Goal: Task Accomplishment & Management: Complete application form

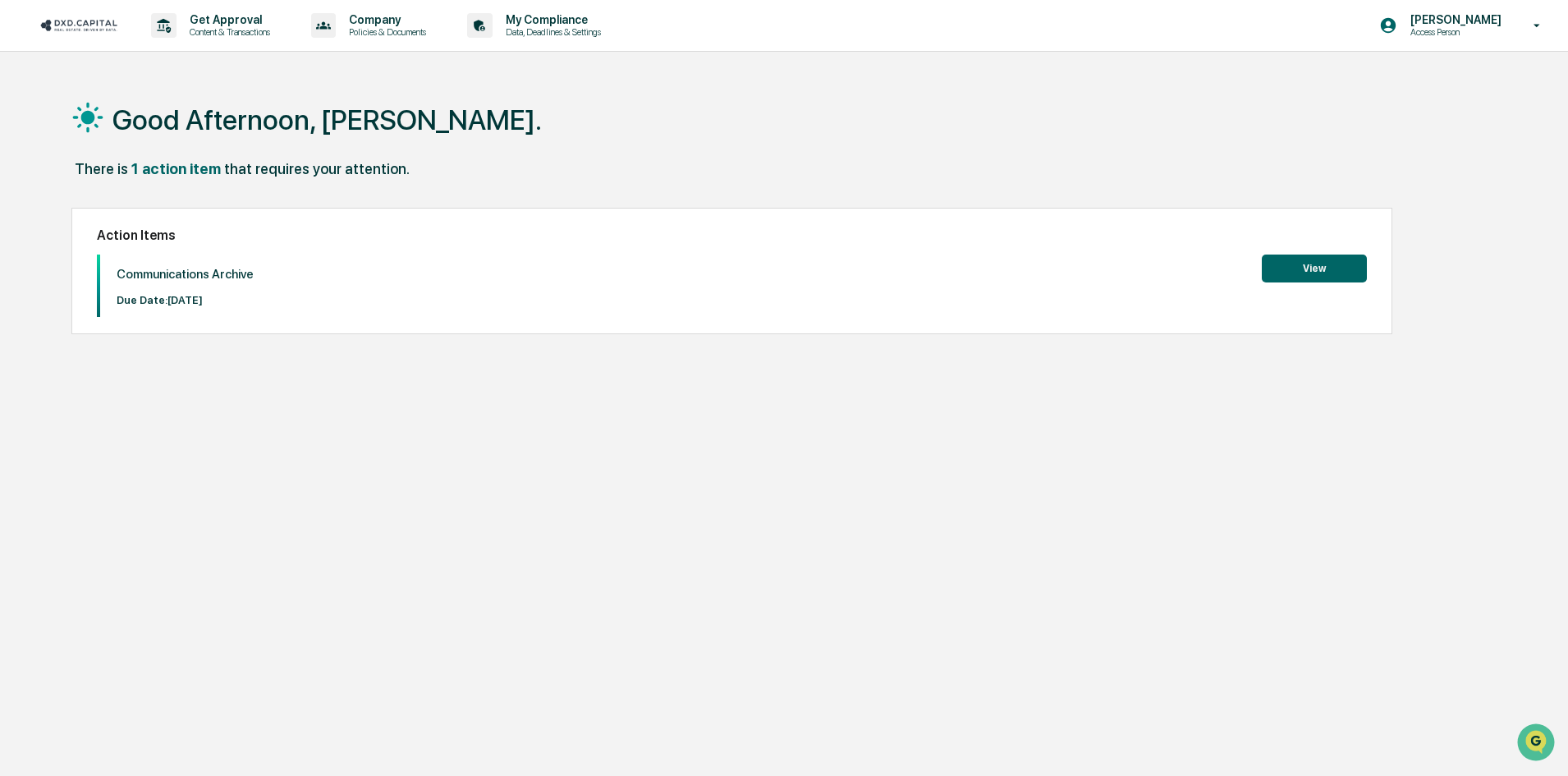
click at [1294, 268] on button "View" at bounding box center [1314, 268] width 105 height 28
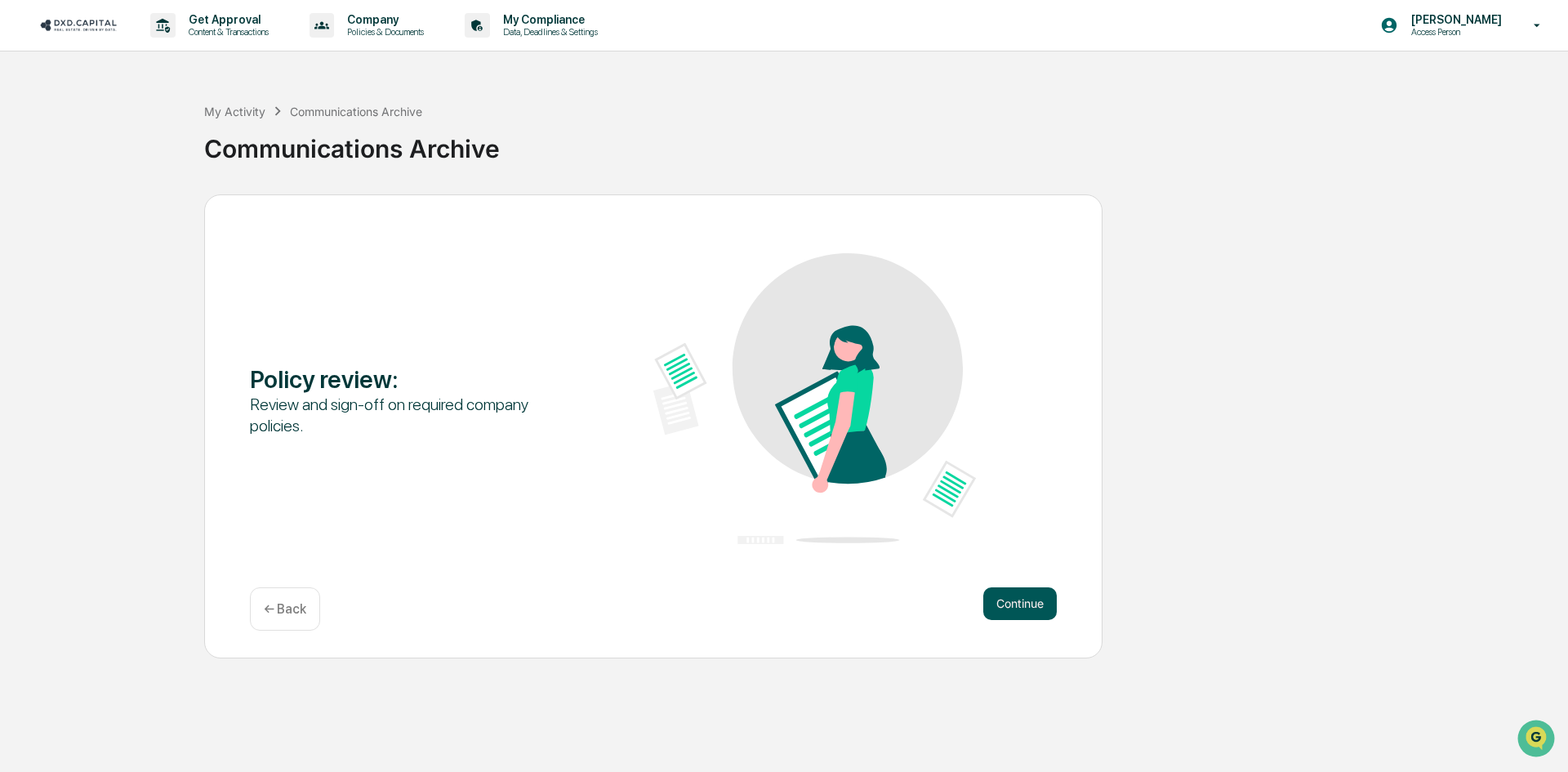
click at [994, 593] on button "Continue" at bounding box center [1020, 603] width 74 height 33
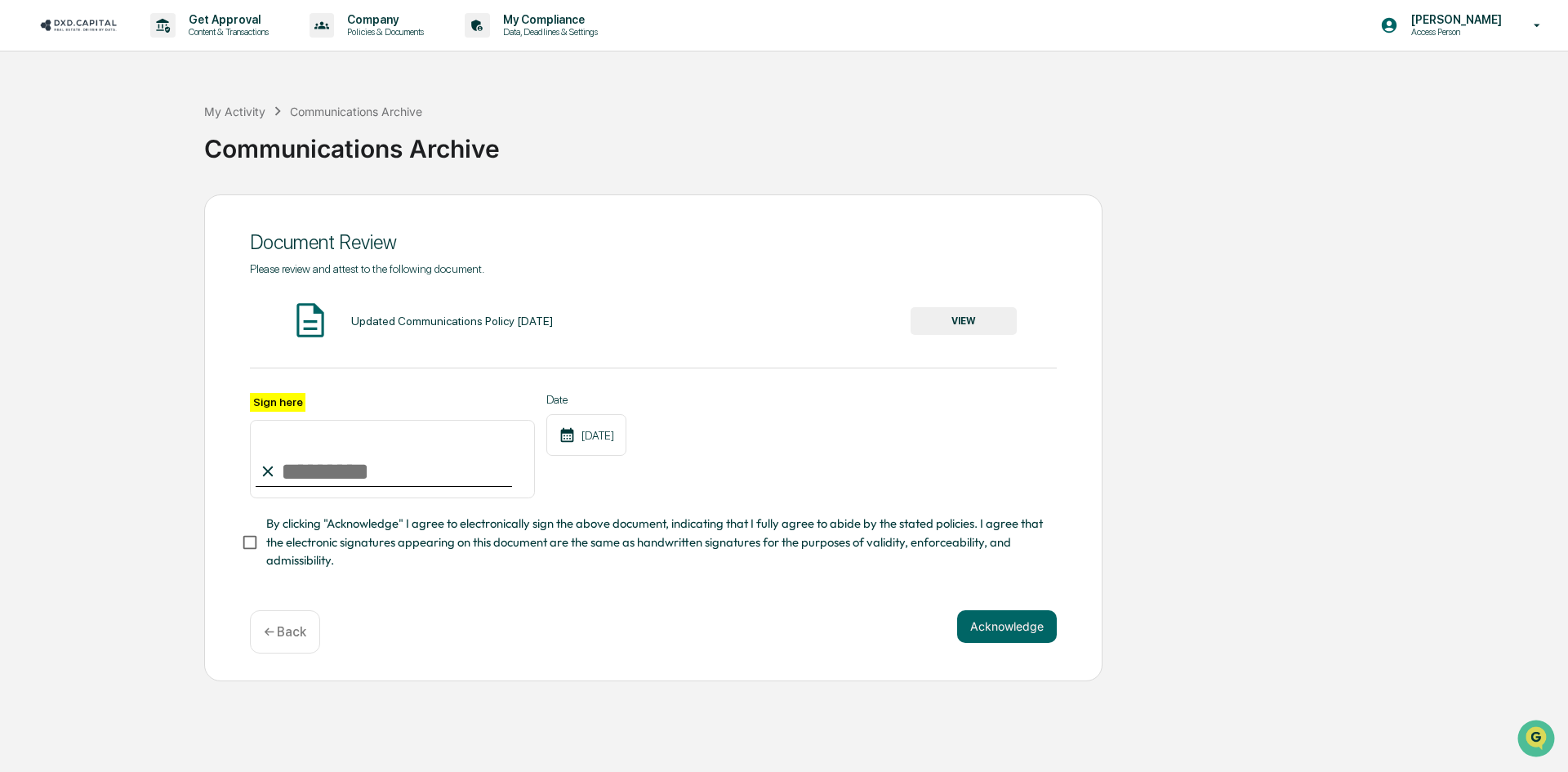
click at [973, 315] on button "VIEW" at bounding box center [964, 321] width 107 height 28
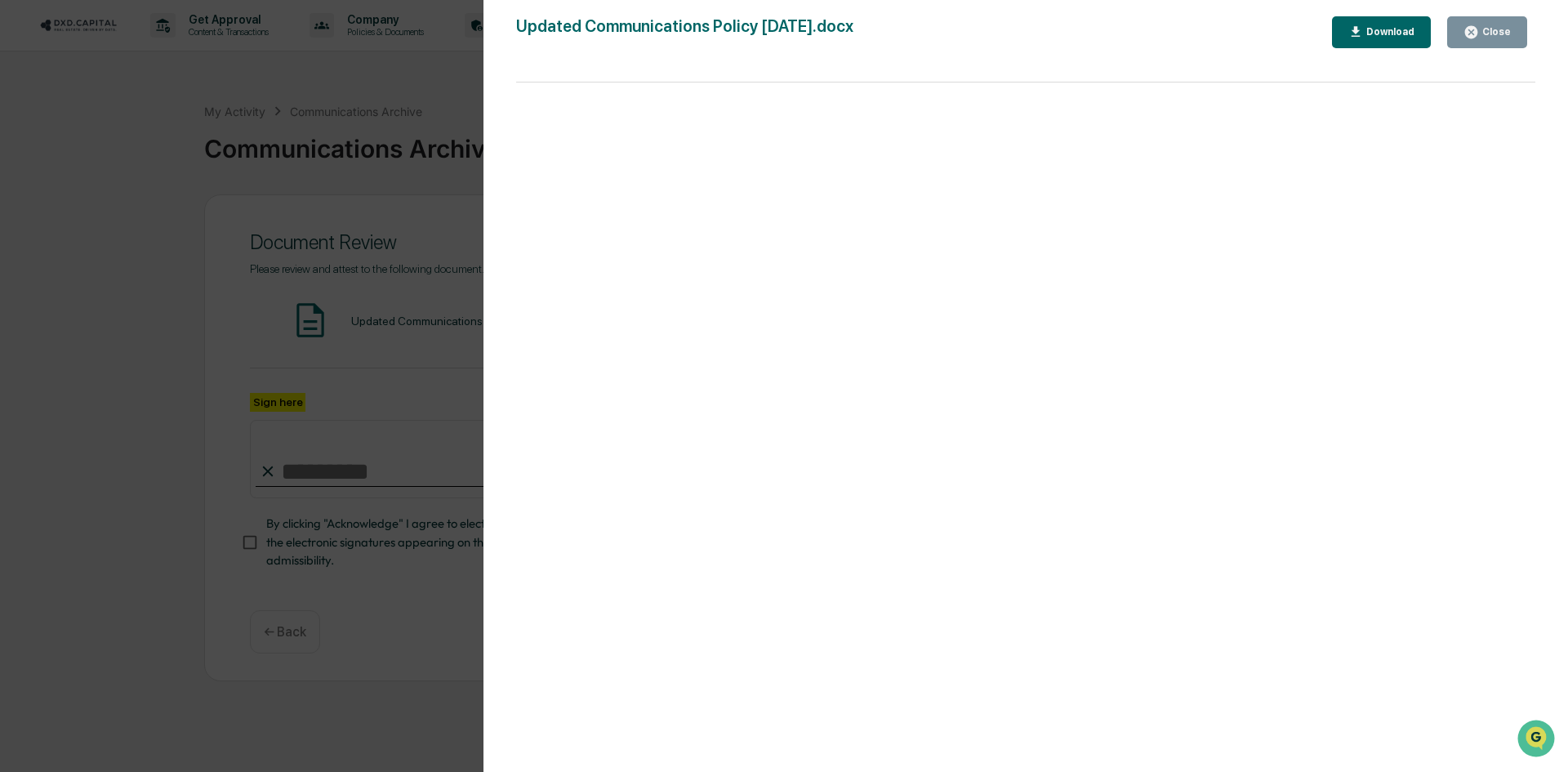
click at [1386, 35] on div "Download" at bounding box center [1389, 31] width 52 height 12
click at [1479, 27] on icon "button" at bounding box center [1471, 32] width 15 height 15
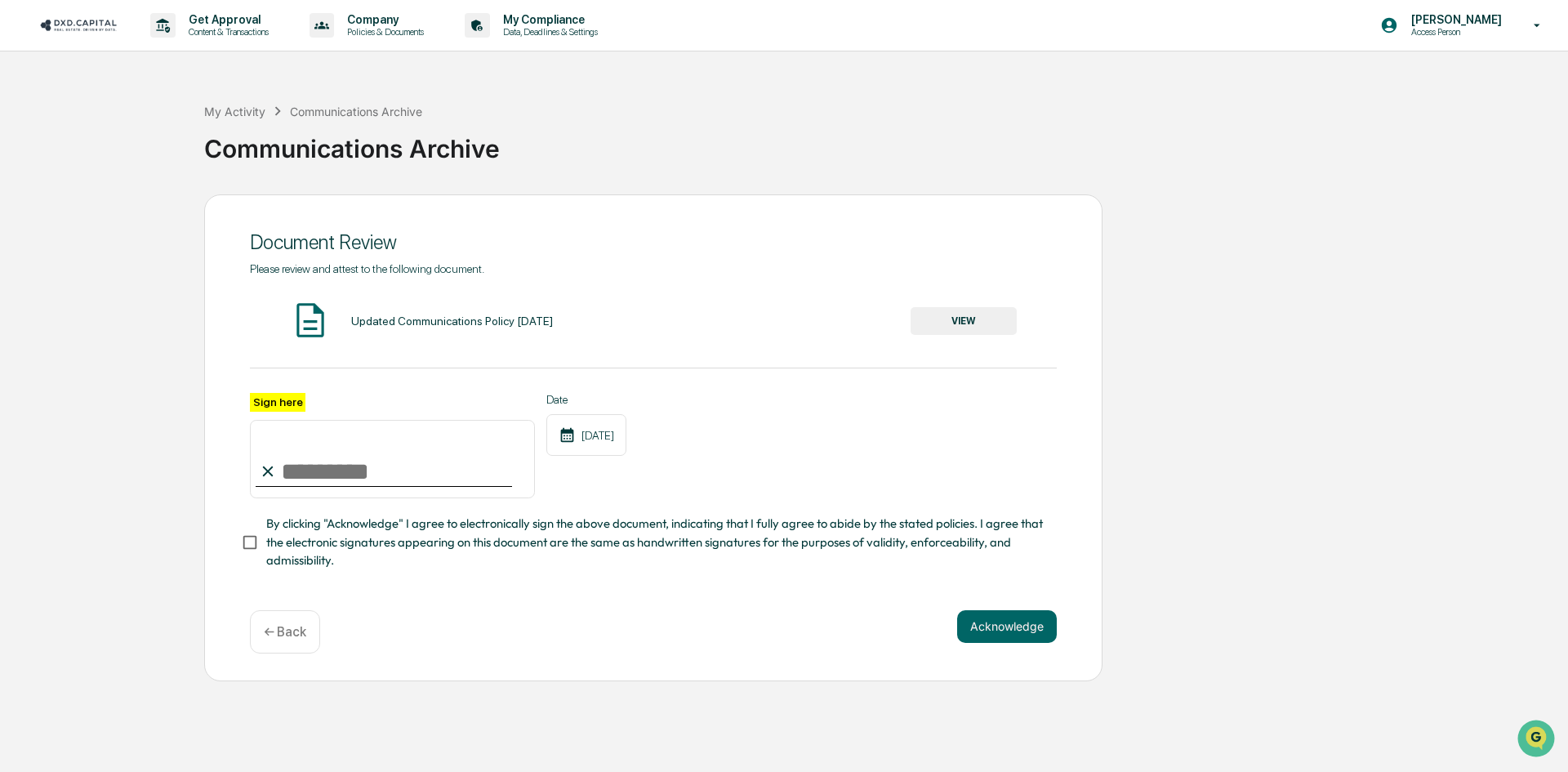
click at [340, 471] on input "Sign here" at bounding box center [392, 459] width 285 height 78
type input "**********"
click at [991, 628] on button "Acknowledge" at bounding box center [1007, 626] width 99 height 33
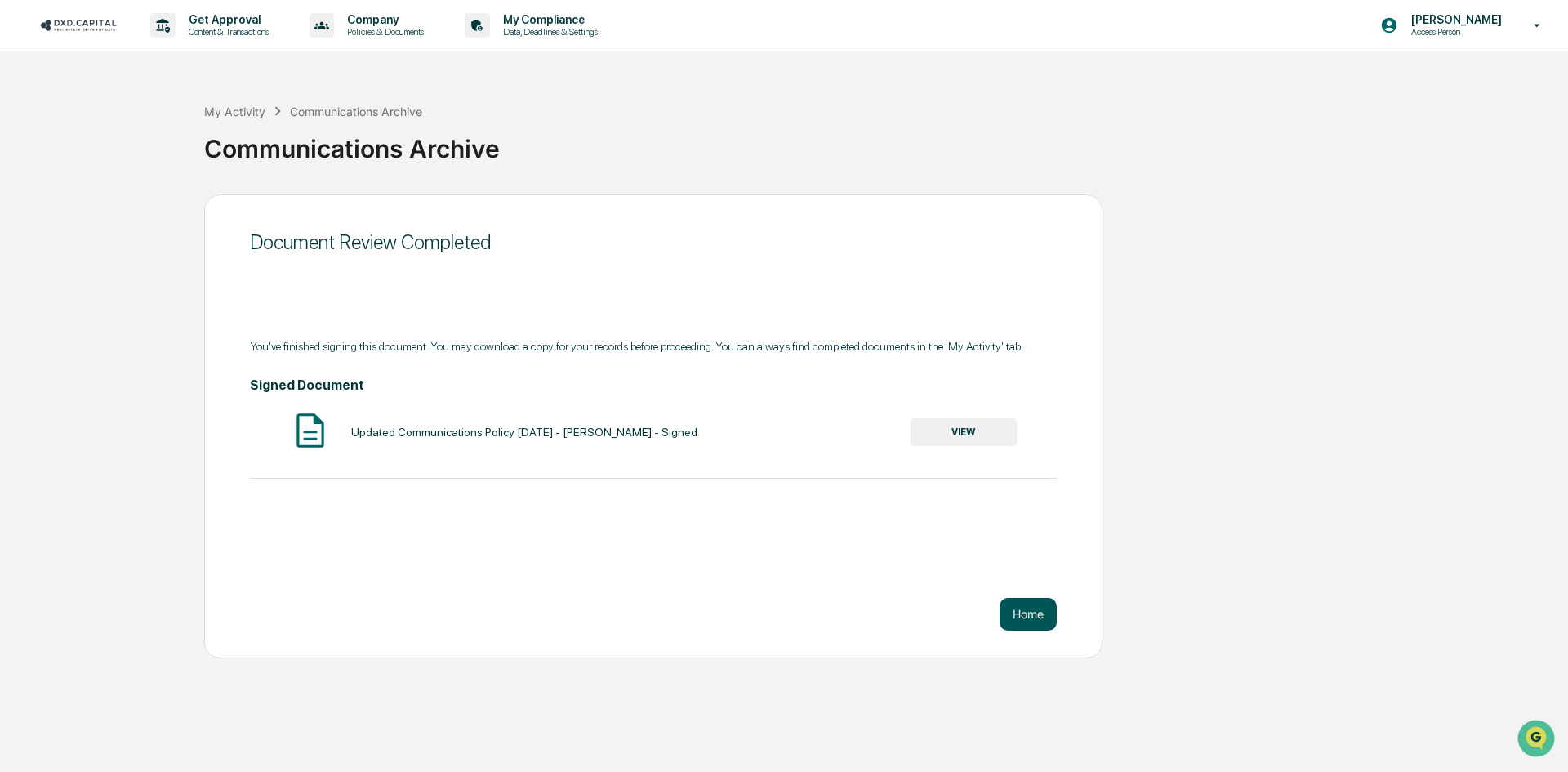
click at [1003, 606] on button "Home" at bounding box center [1028, 614] width 57 height 33
